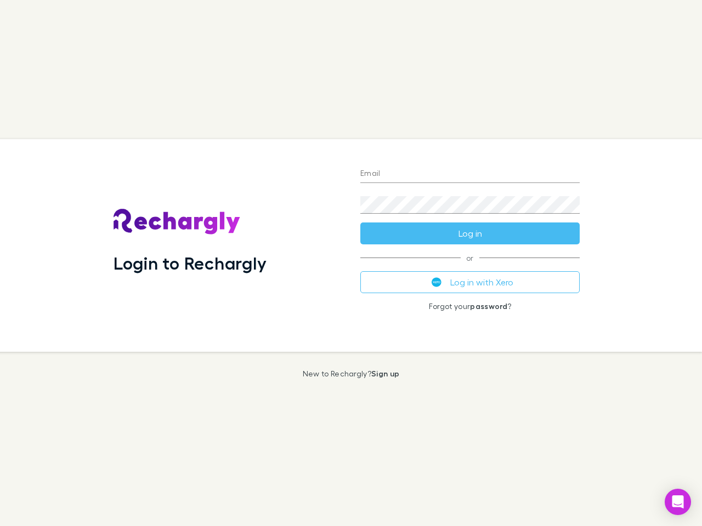
click at [351, 263] on div "Login to Rechargly" at bounding box center [228, 245] width 247 height 213
click at [470, 174] on input "Email" at bounding box center [469, 175] width 219 height 18
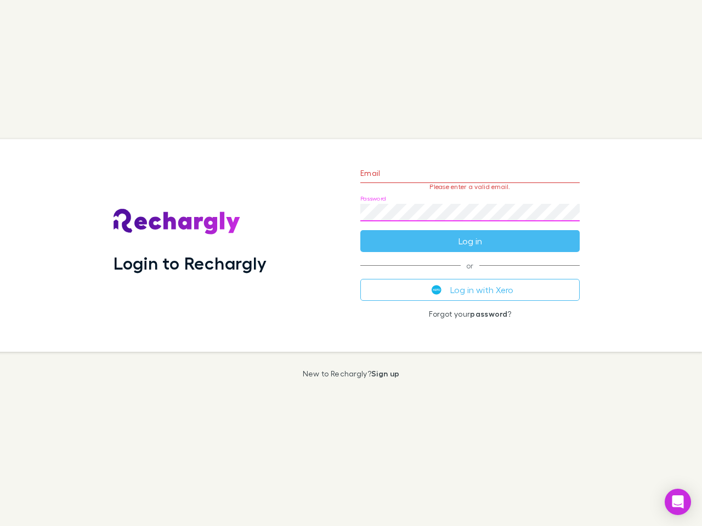
click at [470, 234] on form "Email Please enter a valid email. Password Log in" at bounding box center [469, 204] width 219 height 95
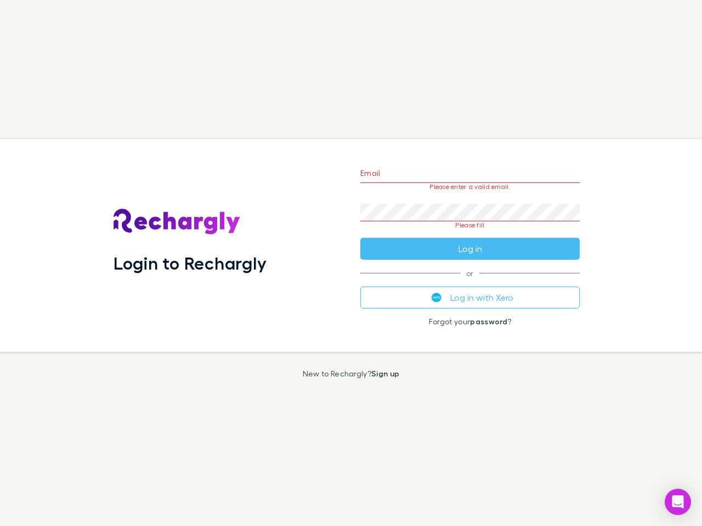
click at [470, 282] on div "Email Please enter a valid email. Password Please fill Log in or Log in with Xe…" at bounding box center [470, 245] width 237 height 213
click at [678, 502] on icon "Open Intercom Messenger" at bounding box center [678, 502] width 12 height 13
